Goal: Use online tool/utility: Utilize a website feature to perform a specific function

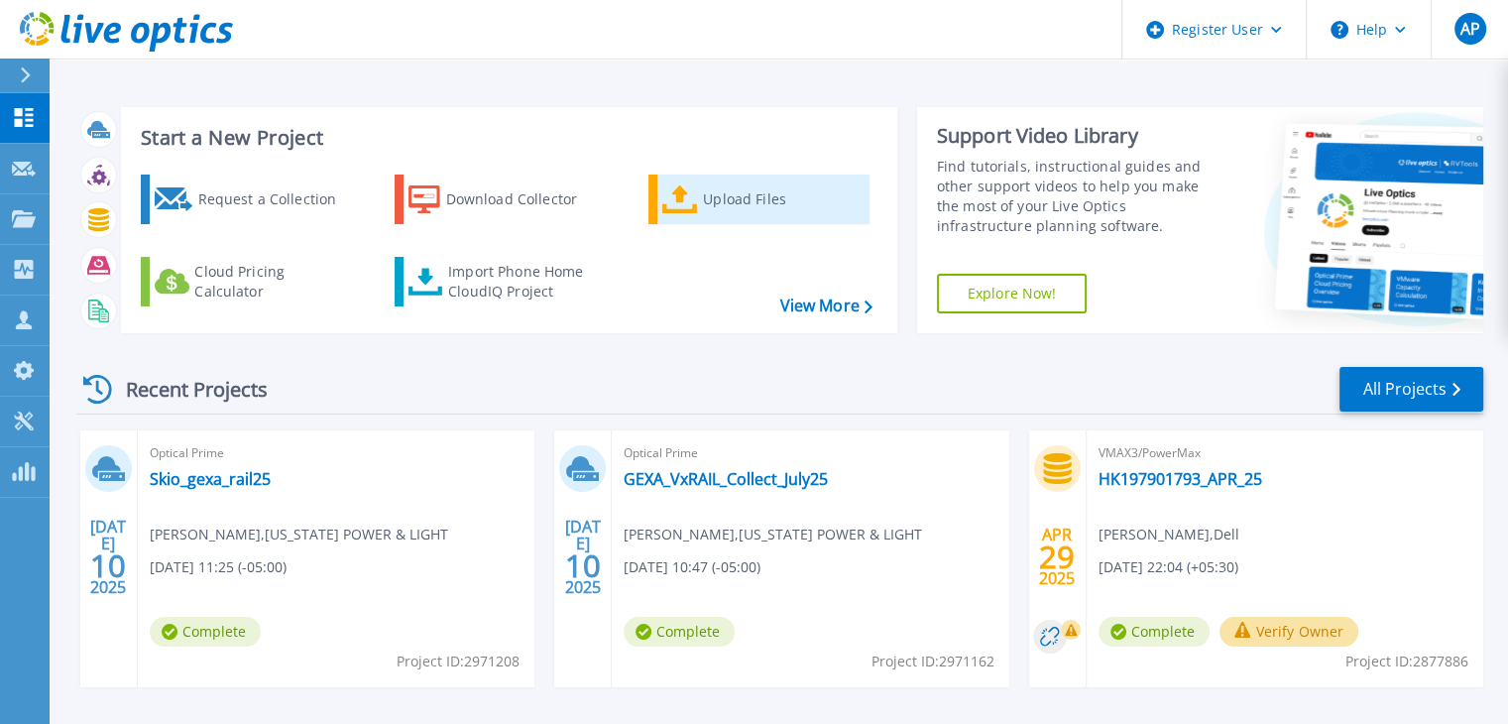
click at [707, 193] on div "Upload Files" at bounding box center [782, 199] width 159 height 40
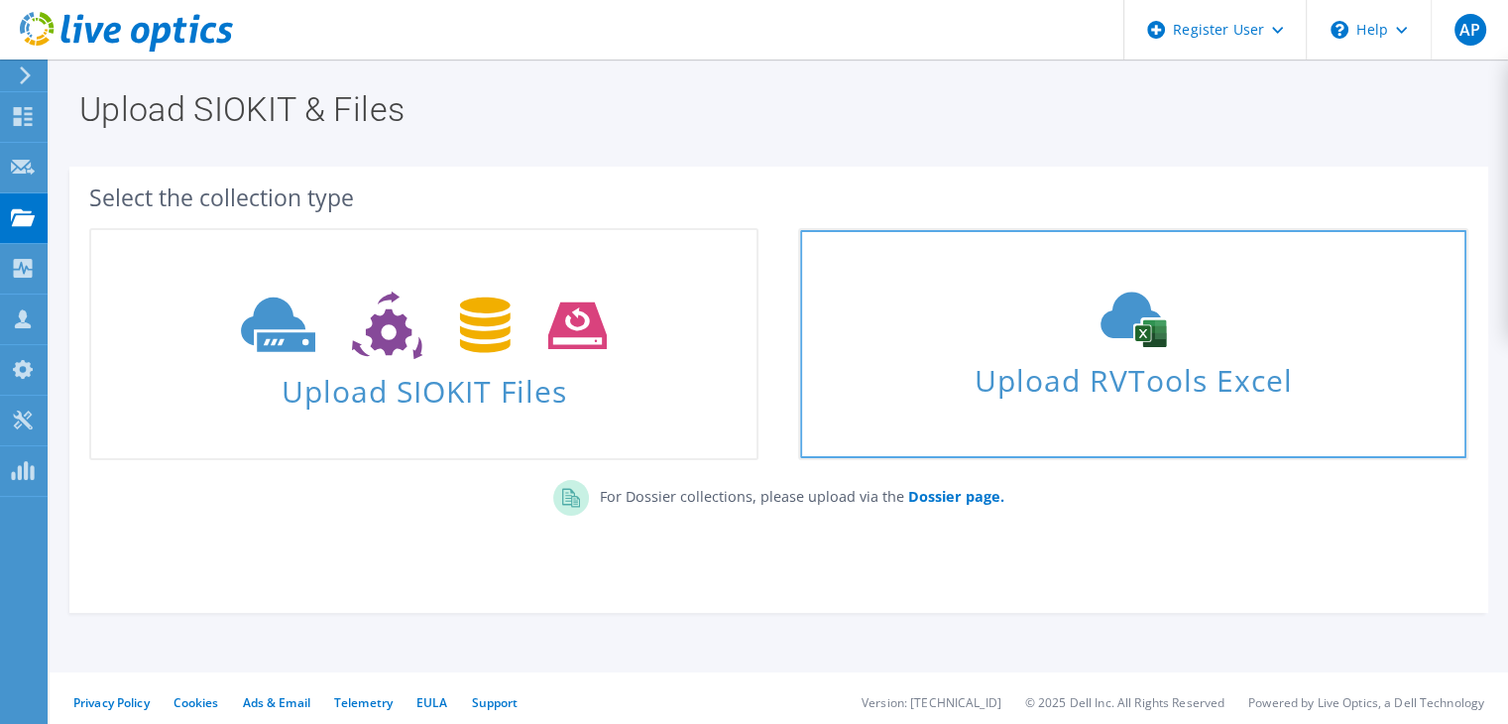
click at [1001, 292] on icon at bounding box center [1133, 320] width 297 height 56
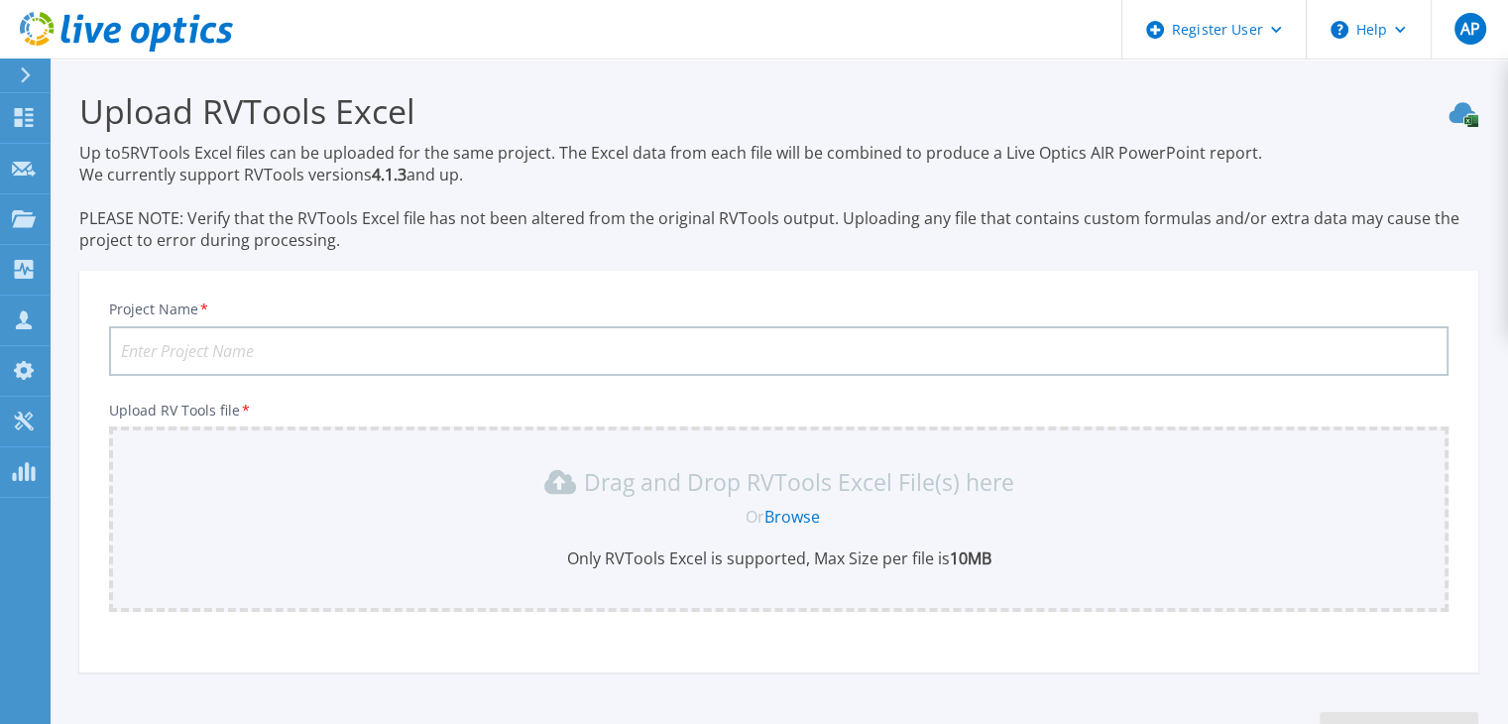
click at [611, 509] on div "Or Browse" at bounding box center [783, 517] width 1308 height 22
click at [781, 515] on link "Browse" at bounding box center [793, 517] width 56 height 22
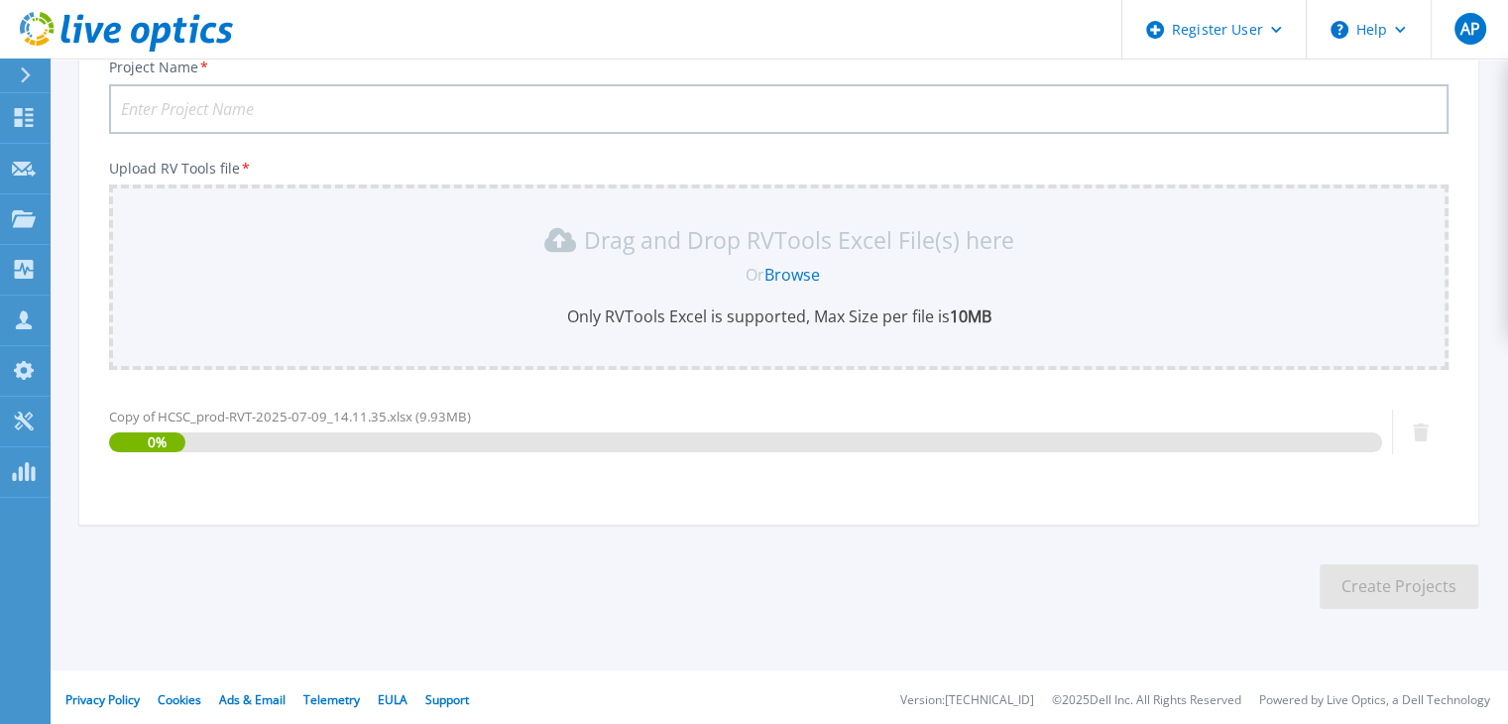
scroll to position [246, 0]
click at [327, 108] on input "Project Name *" at bounding box center [779, 105] width 1340 height 50
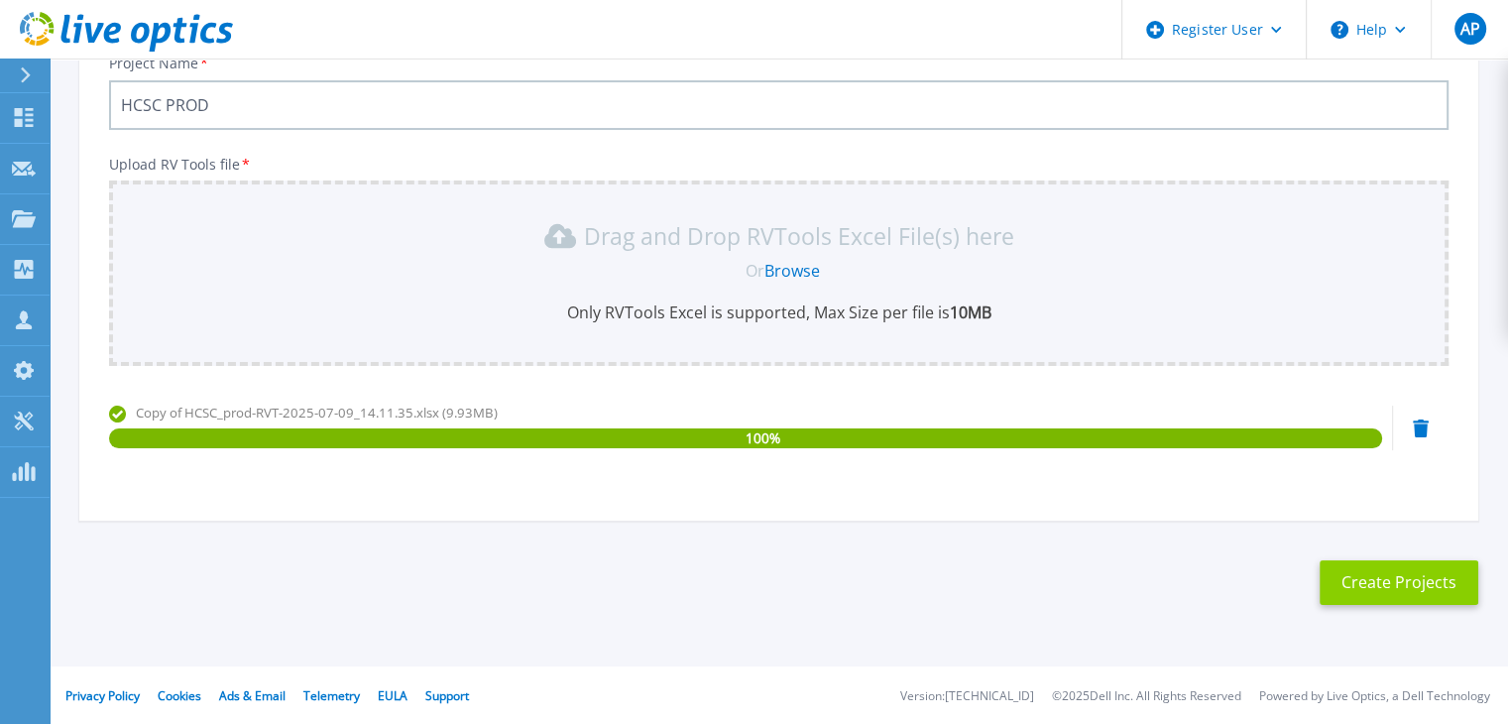
type input "HCSC PROD"
click at [1391, 570] on button "Create Projects" at bounding box center [1399, 582] width 159 height 45
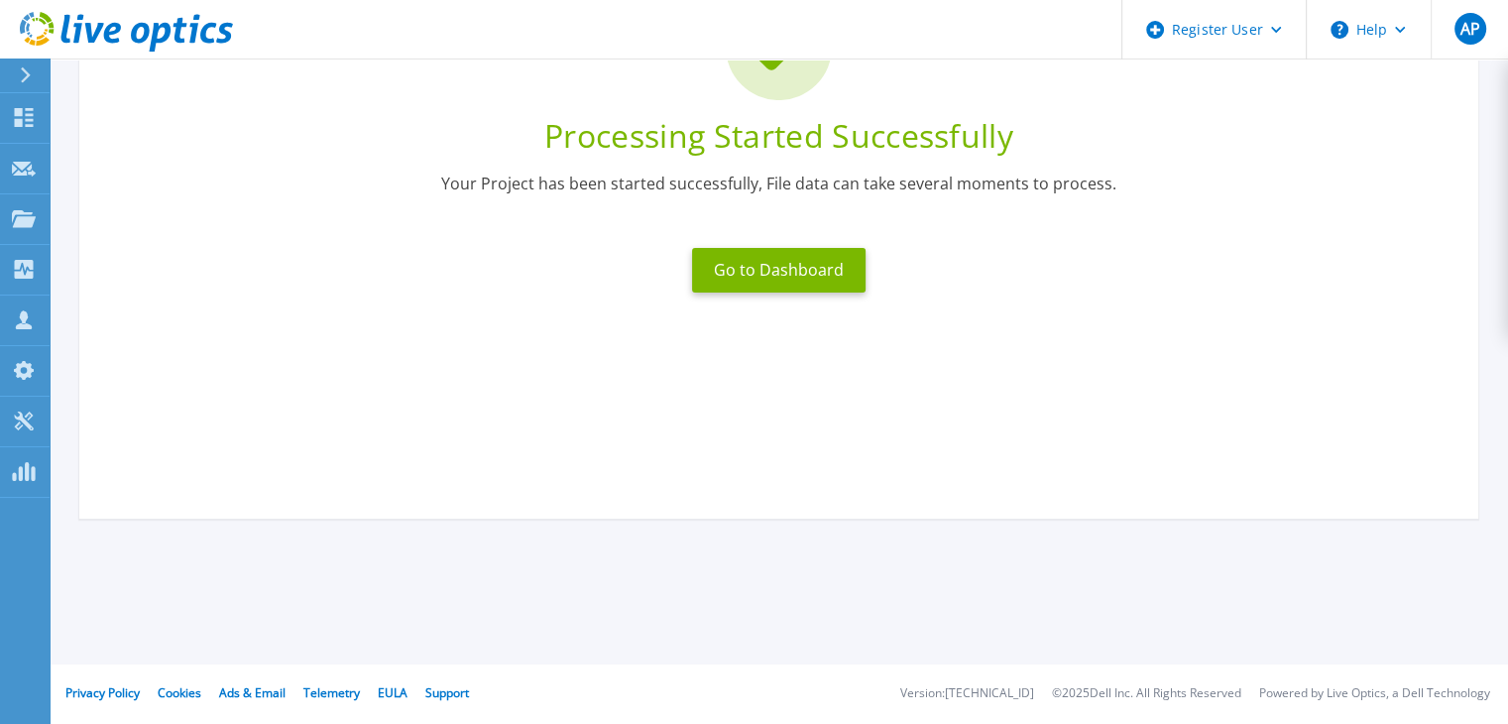
scroll to position [218, 0]
click at [758, 287] on button "Go to Dashboard" at bounding box center [779, 270] width 174 height 45
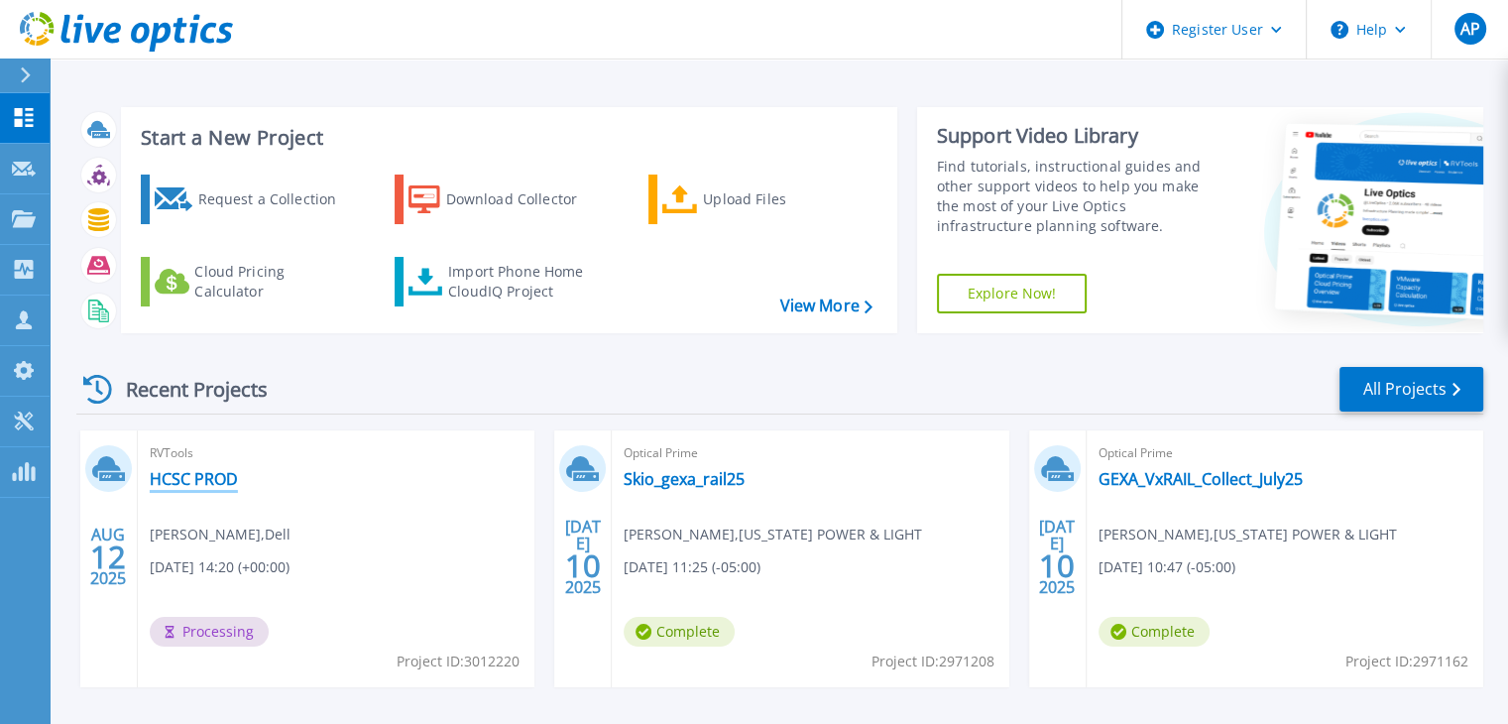
click at [195, 469] on link "HCSC PROD" at bounding box center [194, 479] width 88 height 20
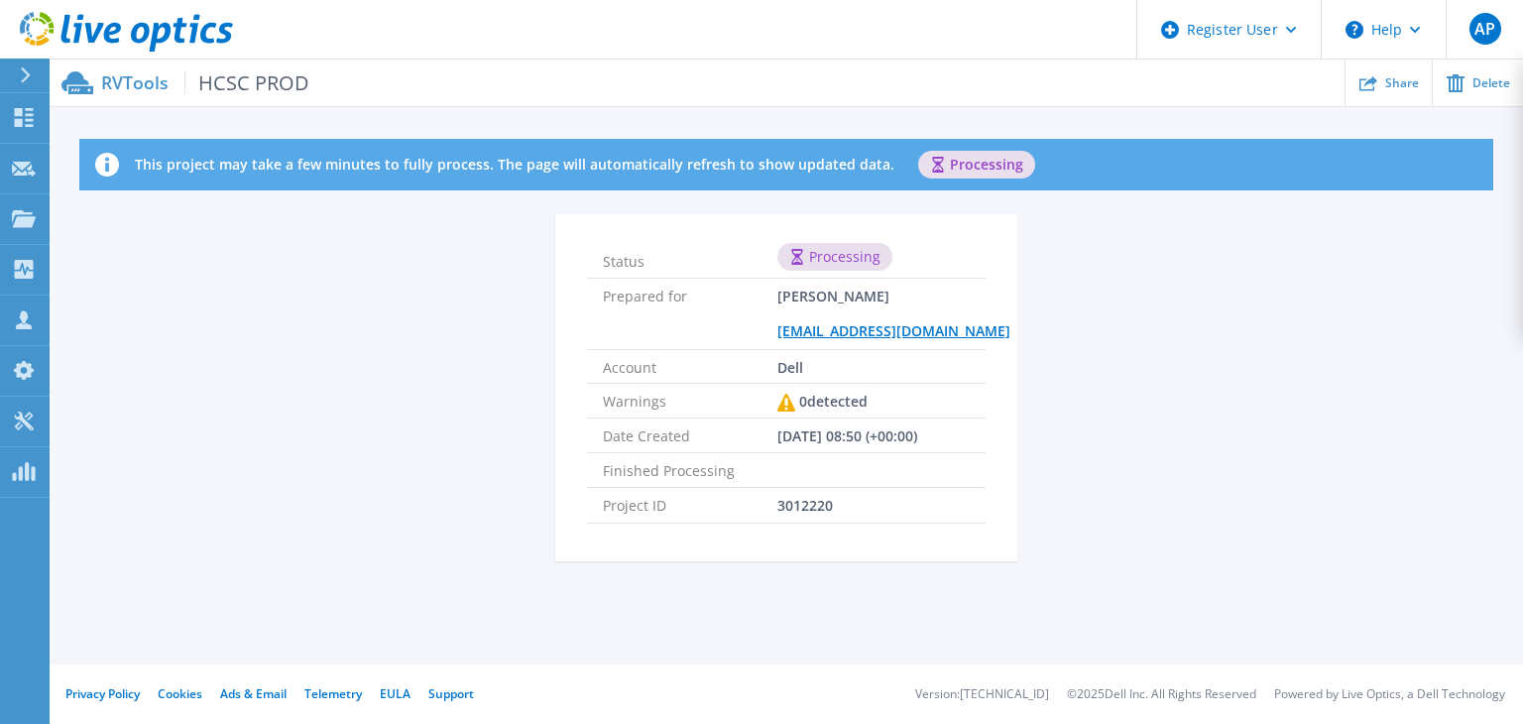
click at [1173, 103] on ul "Share Delete" at bounding box center [916, 82] width 1214 height 47
